Goal: Information Seeking & Learning: Learn about a topic

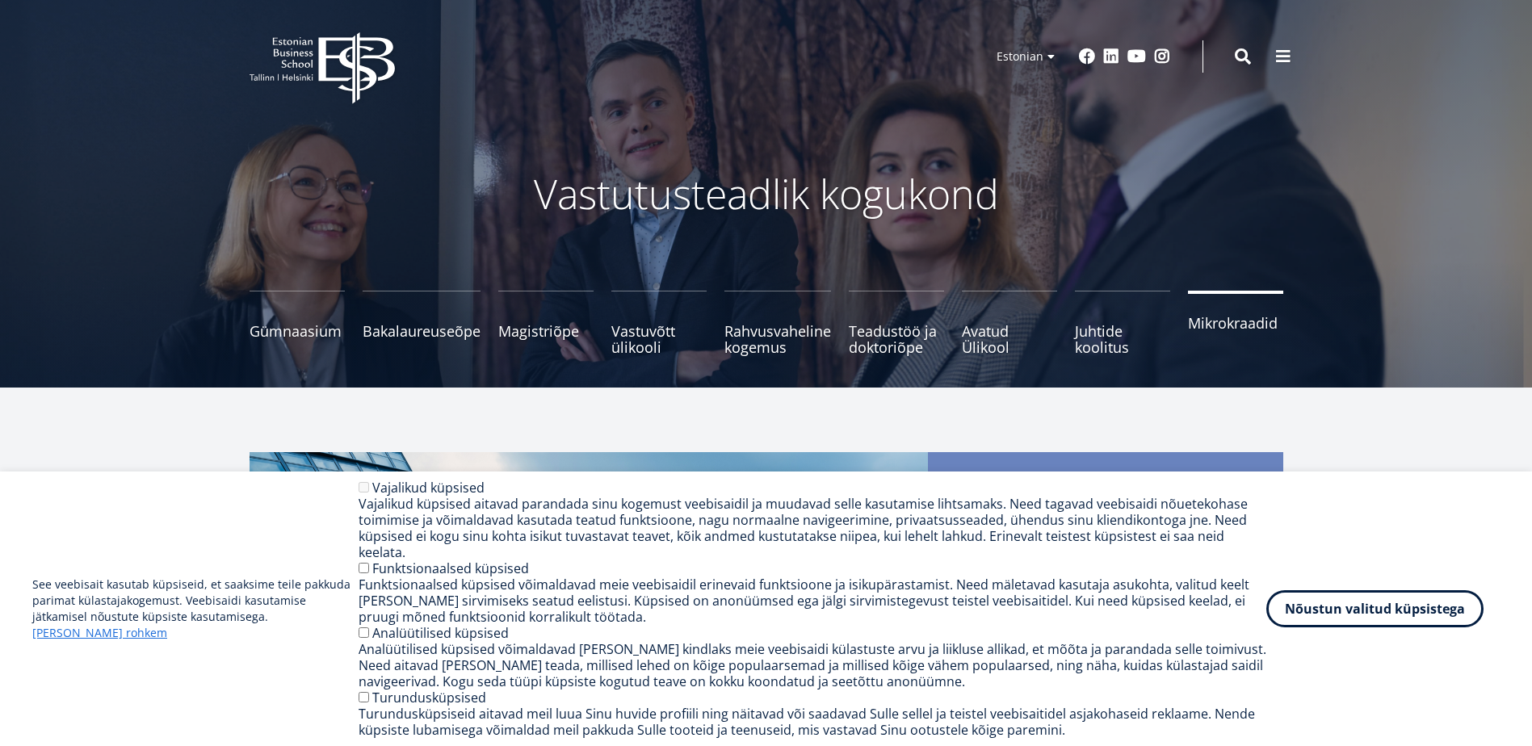
click at [1229, 334] on link "Mikrokraadid" at bounding box center [1235, 323] width 95 height 65
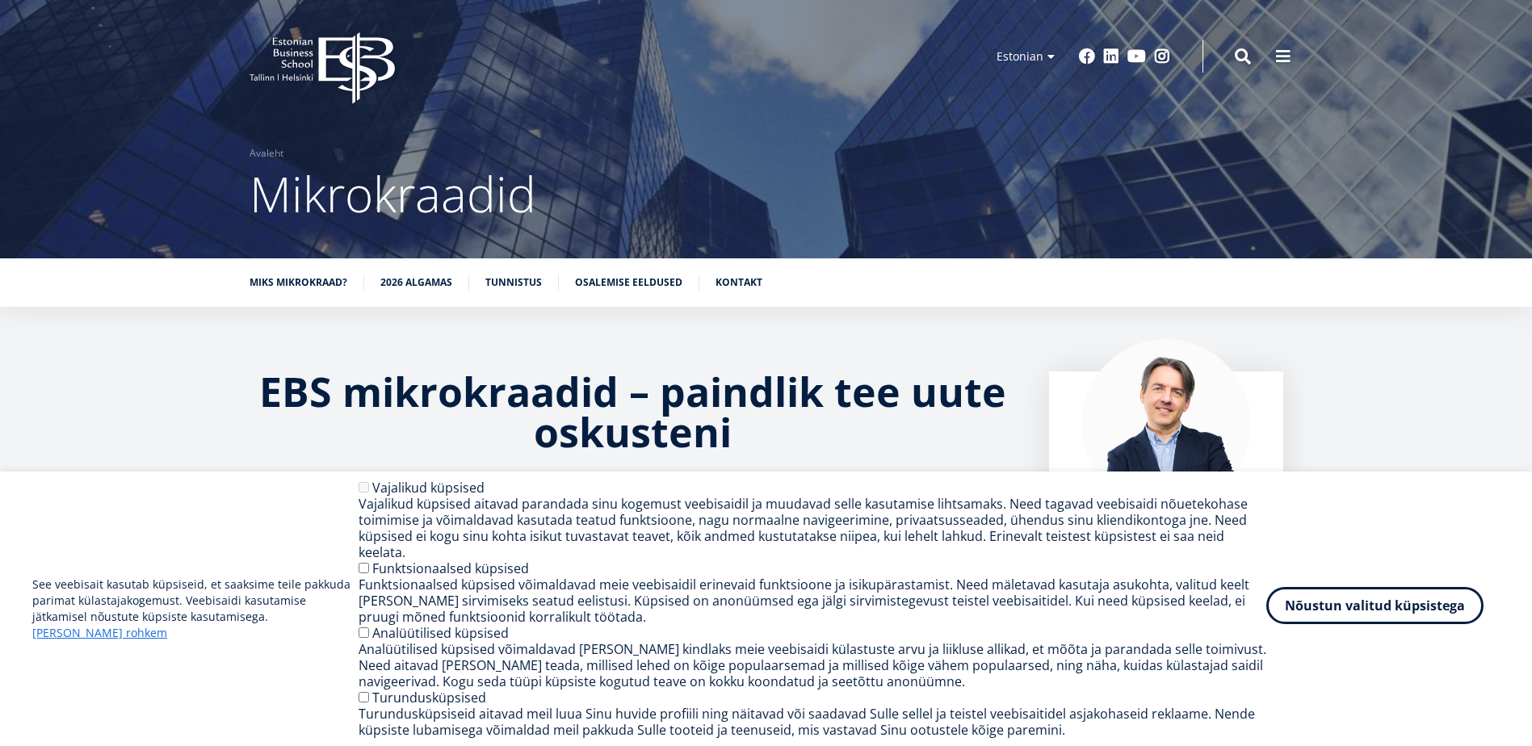
click at [1354, 621] on button "Nõustun valitud küpsistega" at bounding box center [1374, 605] width 217 height 37
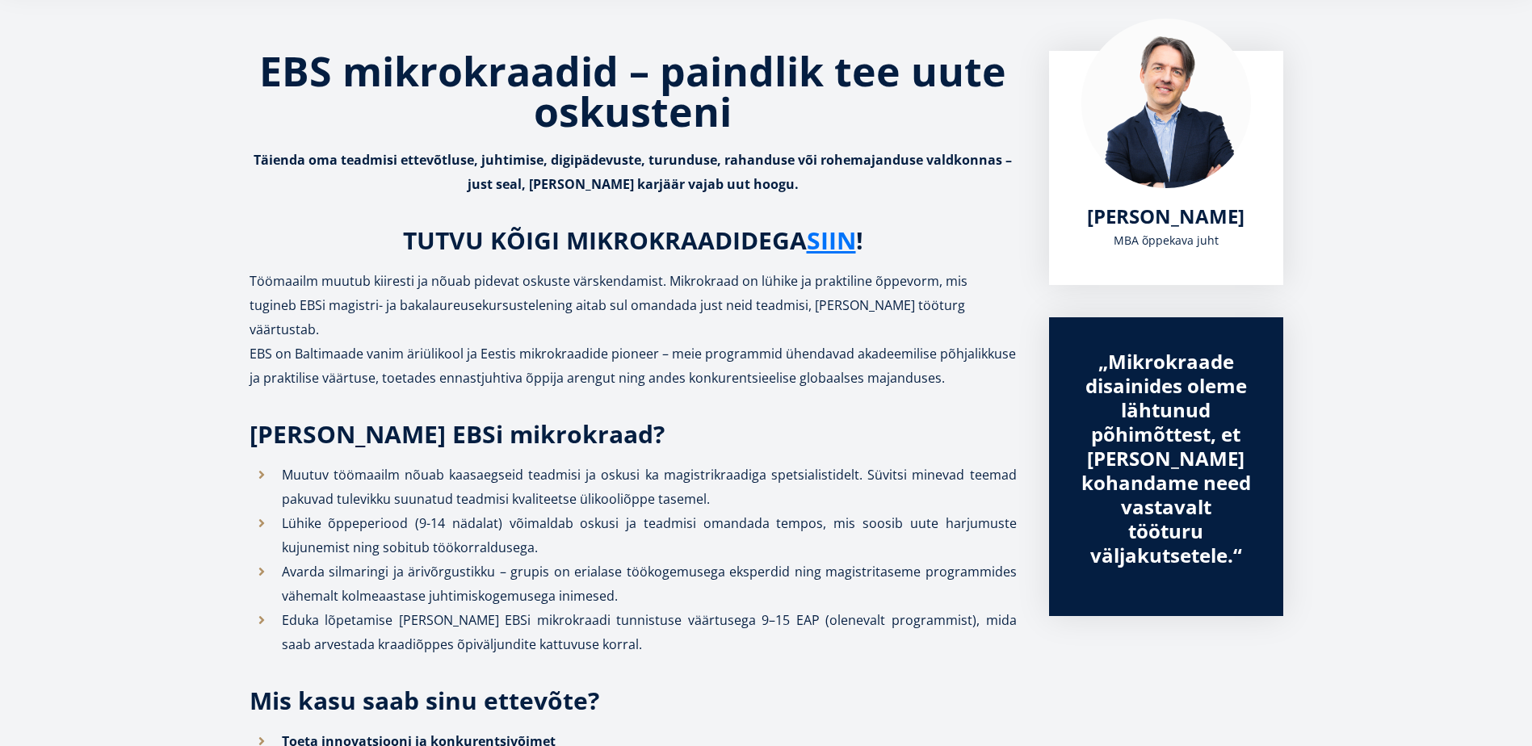
scroll to position [323, 0]
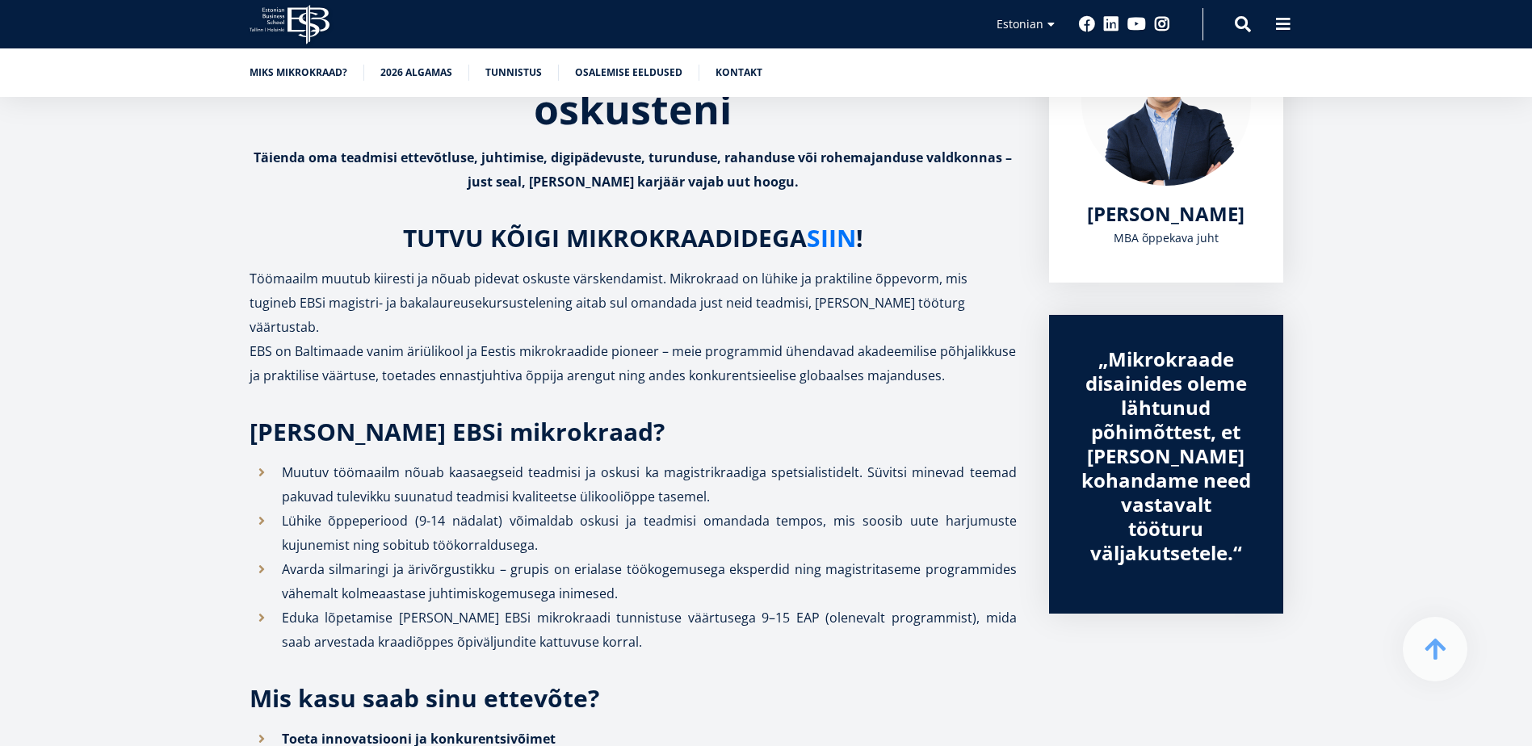
click at [843, 236] on link "SIIN" at bounding box center [831, 238] width 49 height 24
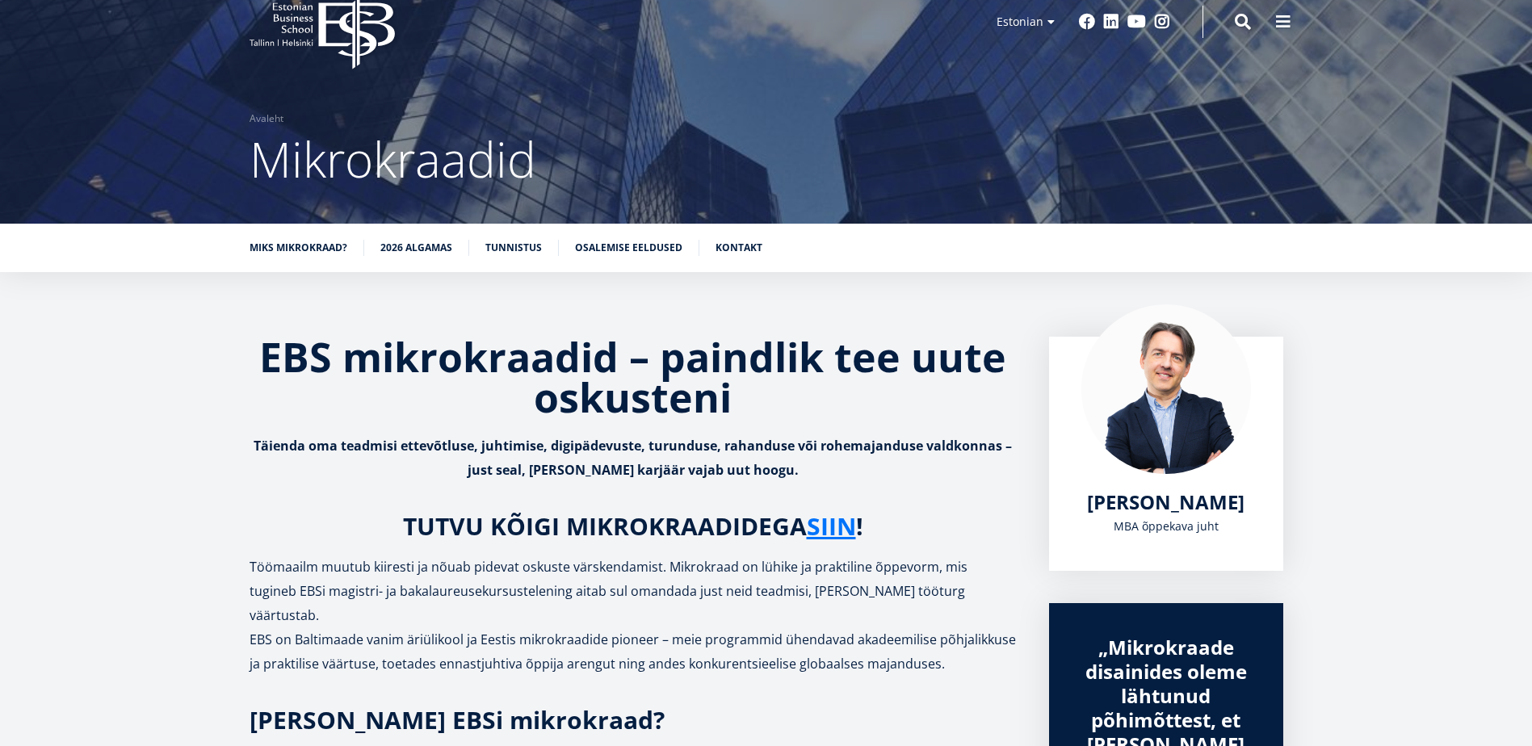
scroll to position [13, 0]
